Goal: Task Accomplishment & Management: Manage account settings

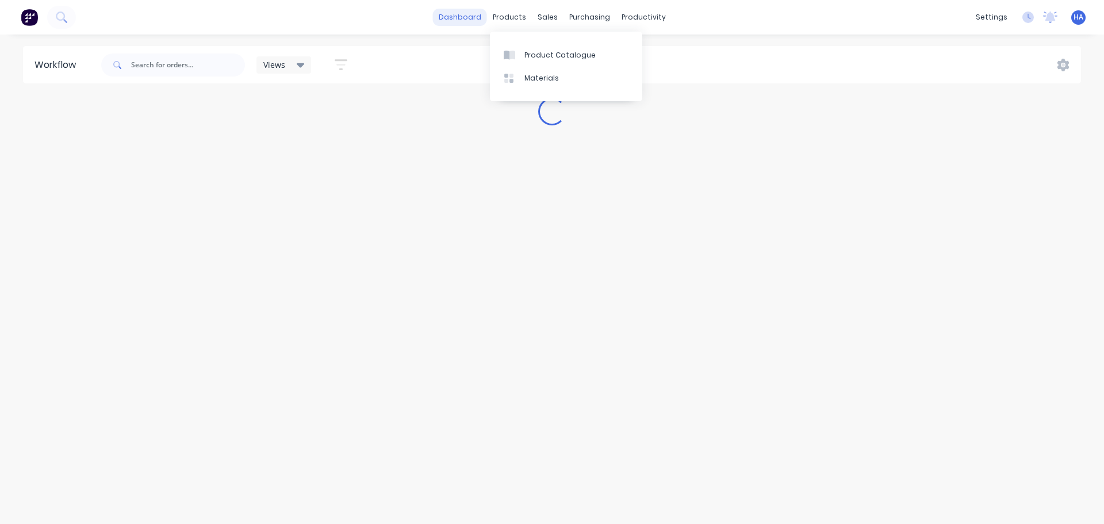
click at [474, 9] on link "dashboard" at bounding box center [460, 17] width 54 height 17
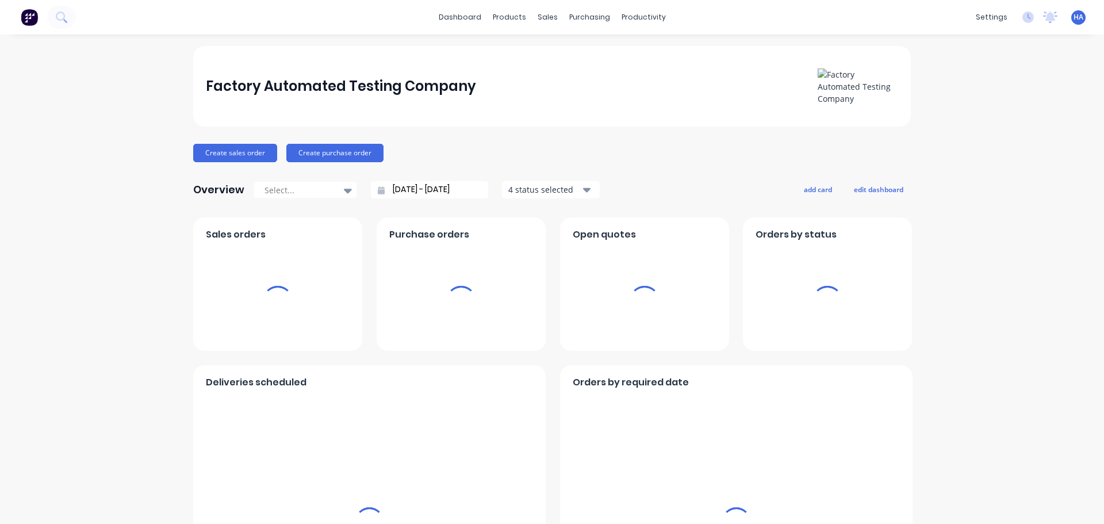
click at [1071, 18] on div "HA Factory Automated Testing Comp... Harold Auto Administrator Profile Sign out" at bounding box center [1078, 17] width 14 height 14
click at [1074, 18] on span "HA" at bounding box center [1079, 17] width 10 height 10
click at [979, 143] on button "Sign out" at bounding box center [1007, 154] width 152 height 23
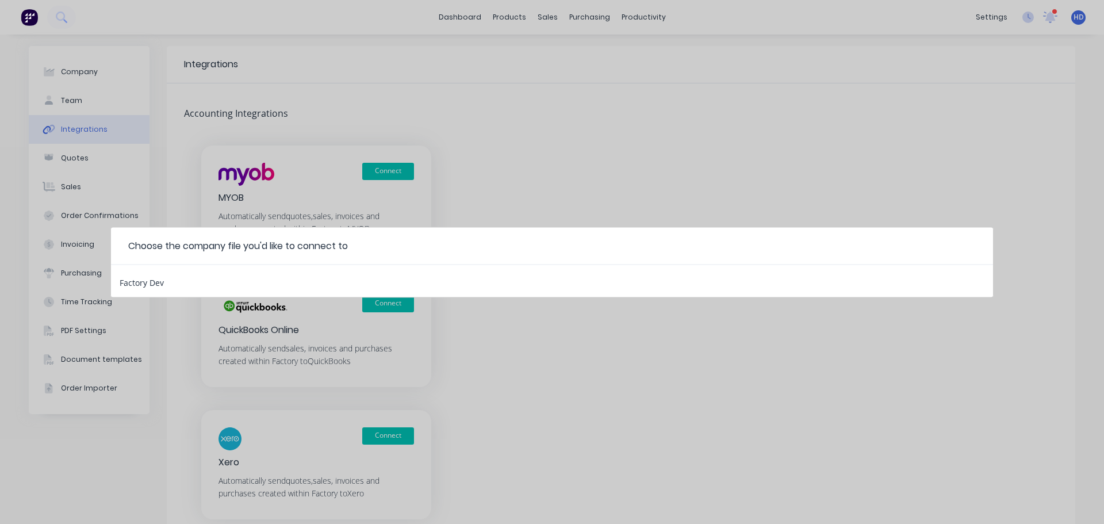
click at [163, 285] on div "Factory Dev" at bounding box center [142, 280] width 44 height 15
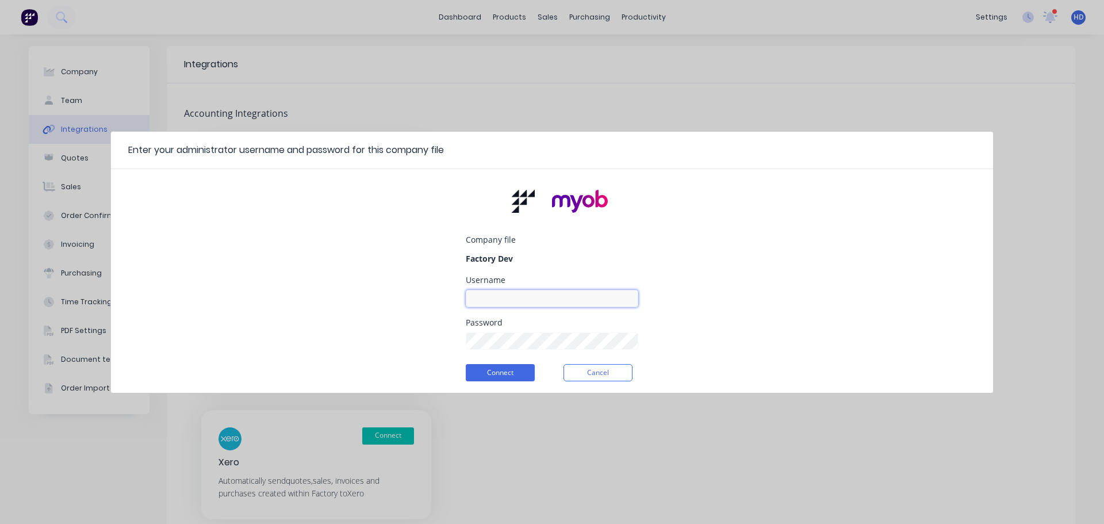
click at [512, 297] on input at bounding box center [552, 298] width 173 height 17
type input "myob_admin"
click at [517, 367] on button "Connect" at bounding box center [500, 372] width 69 height 17
click at [511, 369] on button "Connect" at bounding box center [500, 372] width 69 height 17
click at [612, 370] on button "Cancel" at bounding box center [598, 372] width 69 height 17
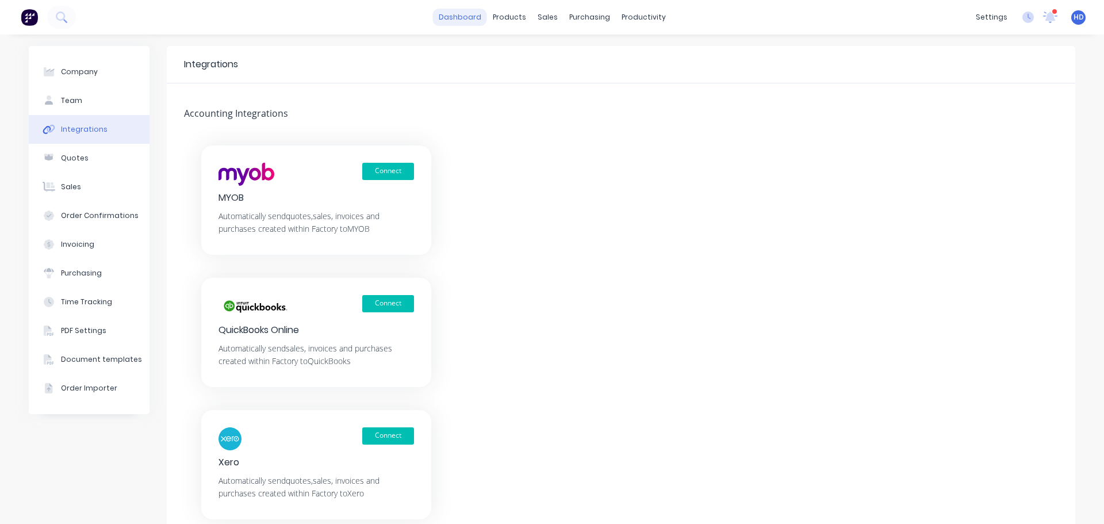
click at [470, 13] on link "dashboard" at bounding box center [460, 17] width 54 height 17
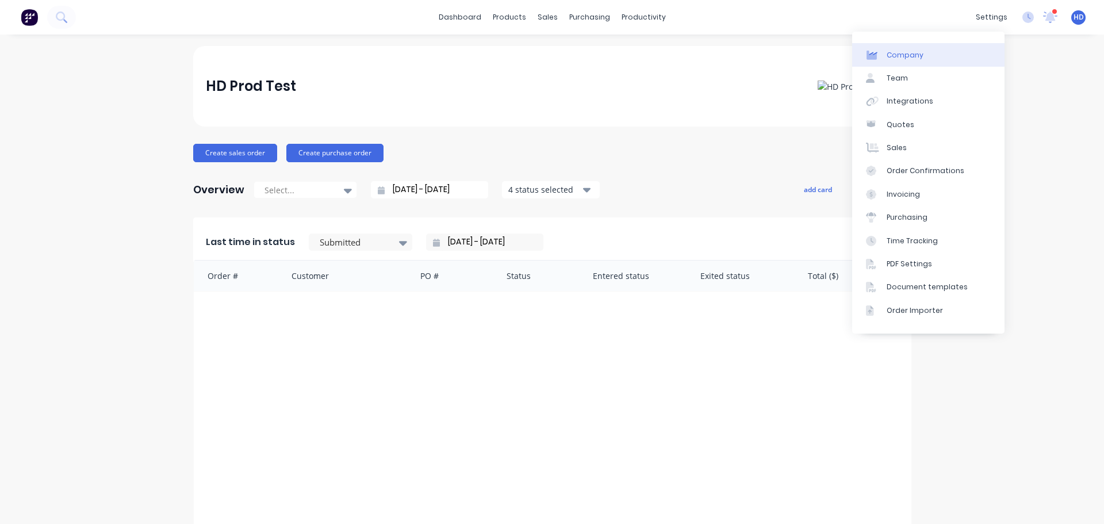
click at [922, 52] on link "Company" at bounding box center [928, 54] width 152 height 23
select select "AU"
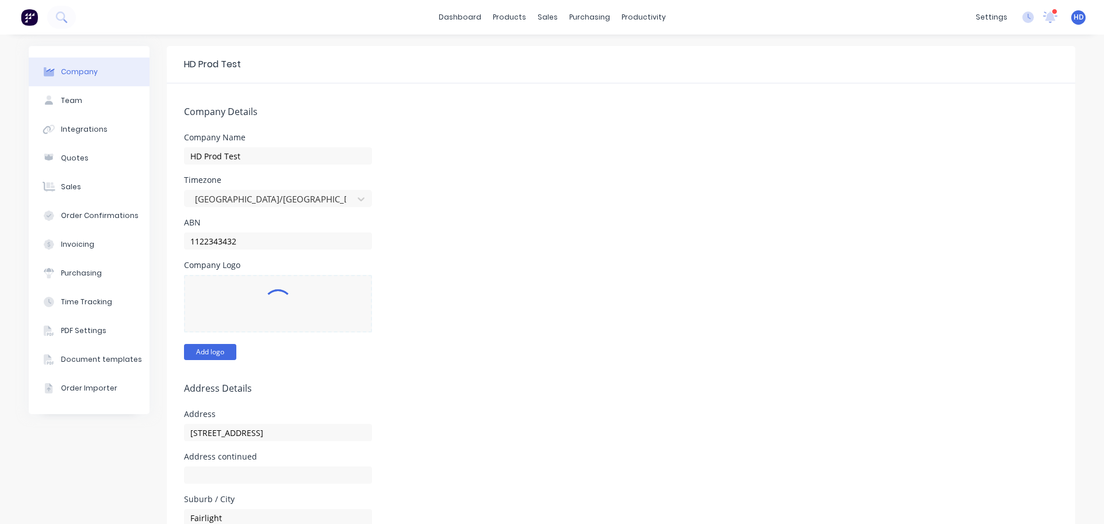
click at [210, 351] on button "Add logo" at bounding box center [210, 352] width 52 height 16
click at [453, 21] on link "dashboard" at bounding box center [460, 17] width 54 height 17
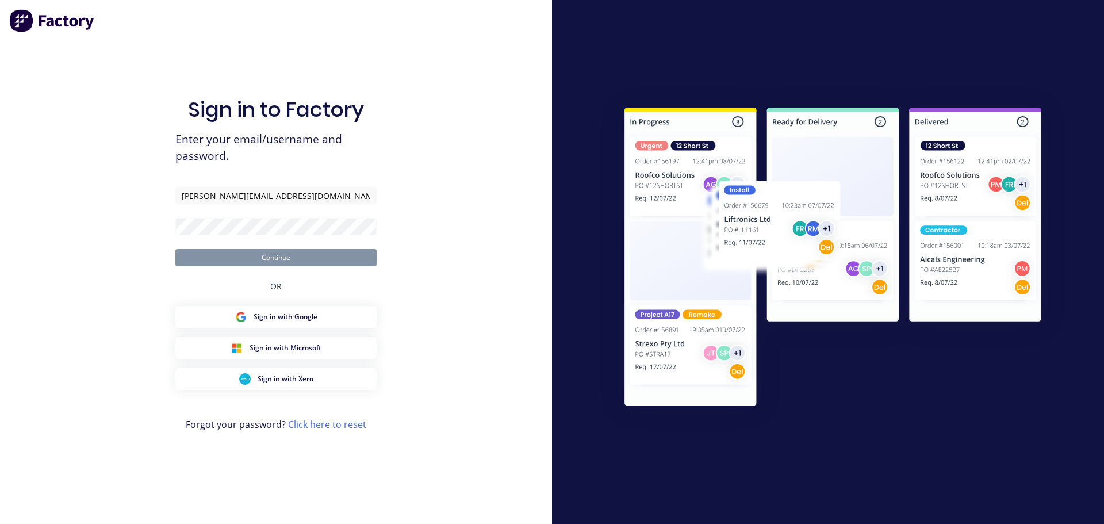
type input "[PERSON_NAME][EMAIL_ADDRESS][DOMAIN_NAME]"
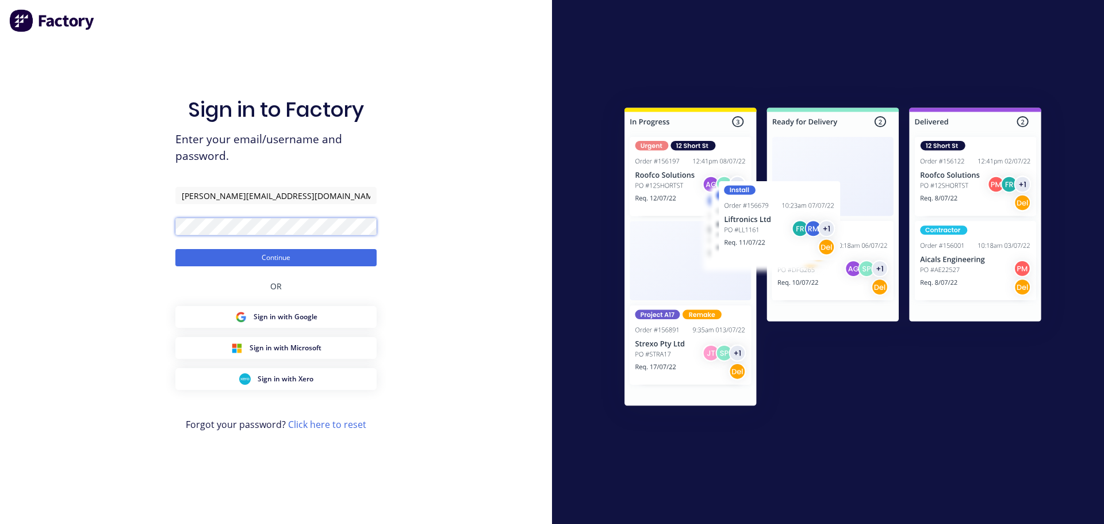
click at [175, 249] on button "Continue" at bounding box center [275, 257] width 201 height 17
